Goal: Information Seeking & Learning: Find contact information

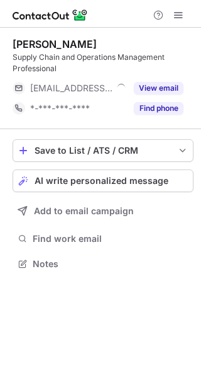
scroll to position [254, 201]
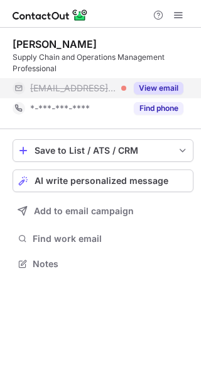
click at [159, 82] on button "View email" at bounding box center [159, 88] width 50 height 13
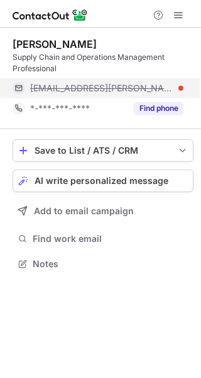
click at [126, 85] on span "phil.graham@dc404.ca" at bounding box center [102, 87] width 144 height 11
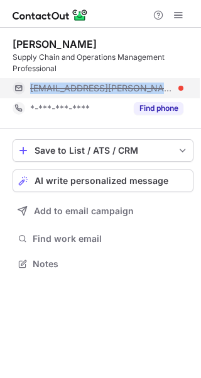
click at [126, 85] on span "phil.graham@dc404.ca" at bounding box center [102, 87] width 144 height 11
copy span "phil.graham@dc404.ca"
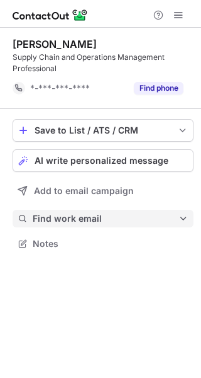
scroll to position [234, 201]
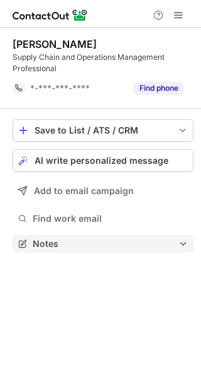
click at [103, 240] on span "Notes" at bounding box center [106, 243] width 146 height 11
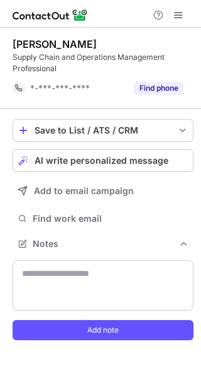
click at [93, 232] on div "Save to List / ATS / CRM List Select Lever Connect Greenhouse Connect Salesforc…" at bounding box center [103, 233] width 181 height 249
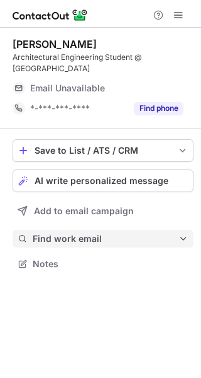
scroll to position [254, 201]
click at [71, 233] on span "Find work email" at bounding box center [106, 238] width 146 height 11
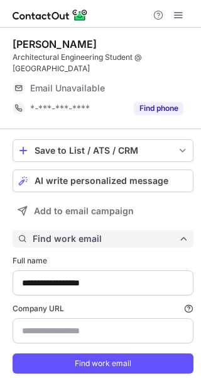
type input "**********"
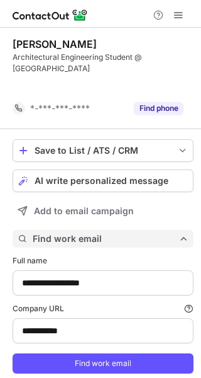
scroll to position [368, 193]
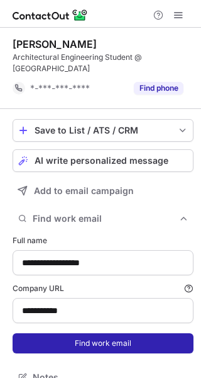
click at [43, 345] on button "Find work email" at bounding box center [103, 343] width 181 height 20
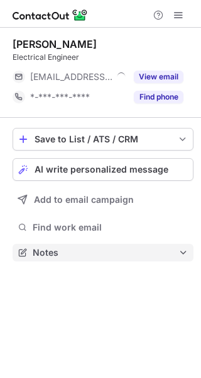
scroll to position [6, 6]
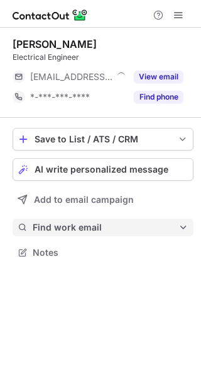
click at [114, 230] on span "Find work email" at bounding box center [106, 227] width 146 height 11
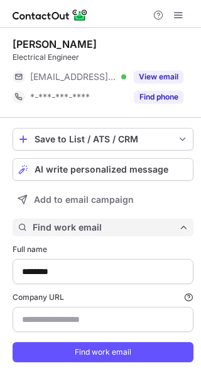
scroll to position [376, 193]
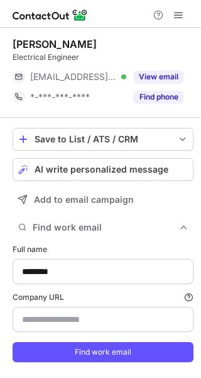
type input "**********"
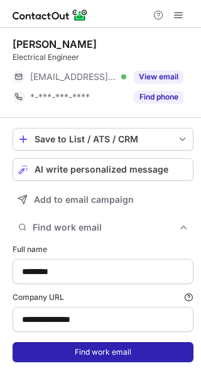
click at [66, 348] on button "Find work email" at bounding box center [103, 352] width 181 height 20
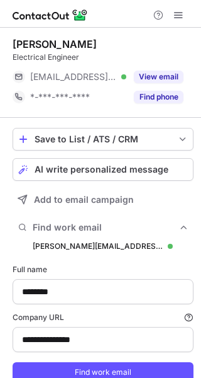
scroll to position [397, 193]
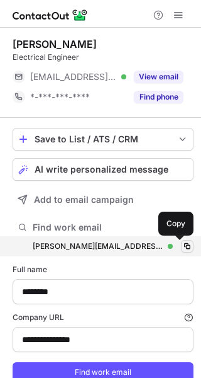
click at [183, 246] on span at bounding box center [188, 246] width 10 height 10
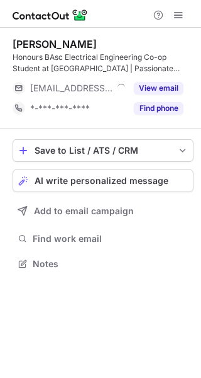
scroll to position [254, 201]
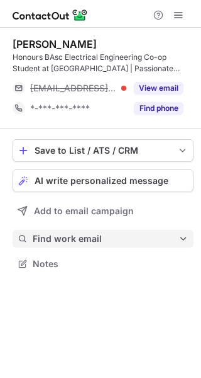
click at [94, 237] on span "Find work email" at bounding box center [106, 238] width 146 height 11
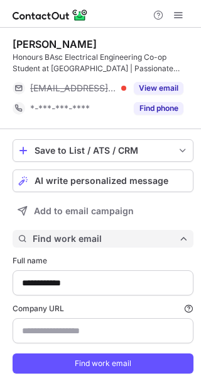
scroll to position [388, 193]
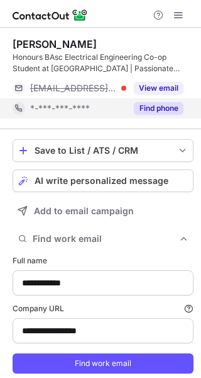
type input "**********"
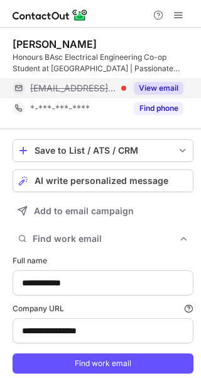
click at [158, 82] on button "View email" at bounding box center [159, 88] width 50 height 13
click at [122, 89] on span "ruth@stmaryscement.com" at bounding box center [102, 87] width 144 height 11
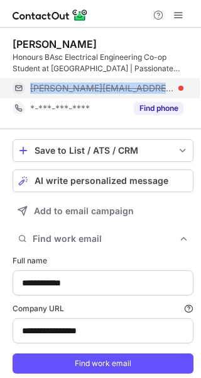
click at [122, 89] on span "ruth@stmaryscement.com" at bounding box center [102, 87] width 144 height 11
copy span "ruth@stmaryscement.com"
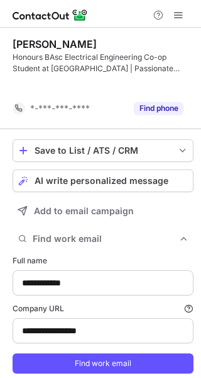
scroll to position [368, 193]
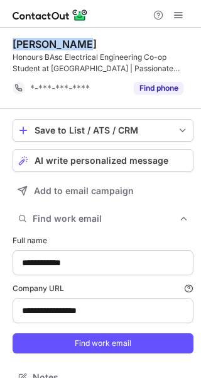
drag, startPoint x: 80, startPoint y: 43, endPoint x: 13, endPoint y: 46, distance: 66.8
click at [13, 46] on div "Ruth Lendido" at bounding box center [103, 44] width 181 height 13
copy div "Ruth Lendido"
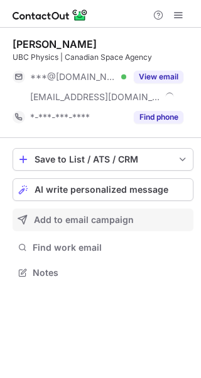
scroll to position [263, 201]
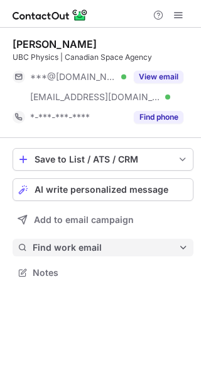
click at [45, 241] on button "Find work email" at bounding box center [103, 248] width 181 height 18
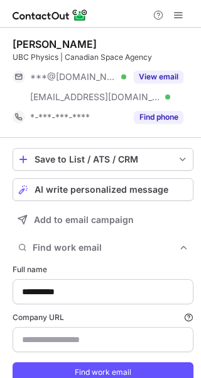
type input "**********"
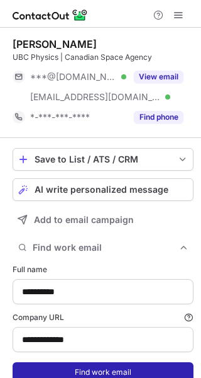
click at [76, 365] on button "Find work email" at bounding box center [103, 372] width 181 height 20
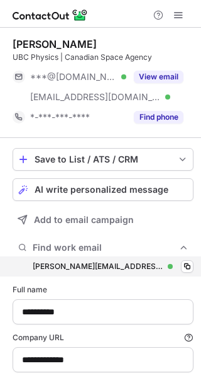
scroll to position [417, 193]
click at [164, 260] on div "[PERSON_NAME][EMAIL_ADDRESS][PERSON_NAME][DOMAIN_NAME] [PERSON_NAME][DOMAIN_NAM…" at bounding box center [103, 266] width 181 height 20
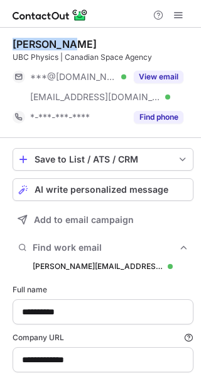
drag, startPoint x: 91, startPoint y: 37, endPoint x: 11, endPoint y: 37, distance: 80.0
click at [11, 37] on div "**********" at bounding box center [100, 236] width 201 height 417
copy div "[PERSON_NAME]"
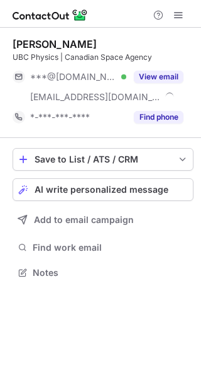
scroll to position [263, 201]
